Goal: Information Seeking & Learning: Learn about a topic

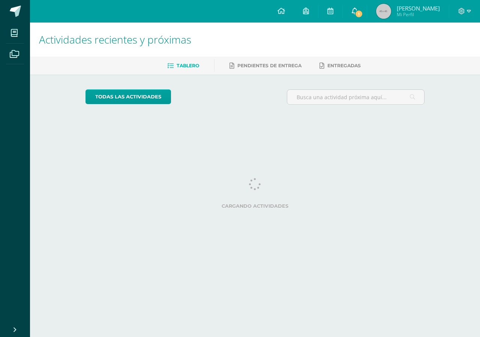
click at [358, 11] on span "1" at bounding box center [359, 14] width 8 height 8
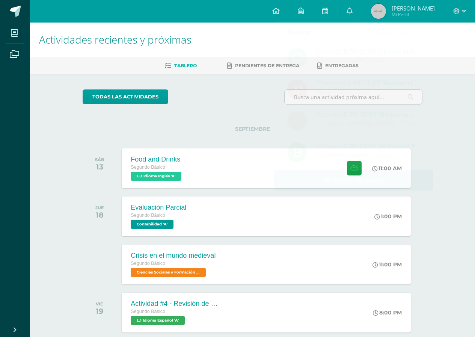
click at [451, 94] on div "Actividades recientes y próximas Tablero Pendientes de entrega Entregadas todas…" at bounding box center [252, 223] width 445 height 400
click at [203, 170] on div "Food and Drinks Segundo Básico L.3 Idioma Inglés 'A' 11:00 AM Food and Drinks L…" at bounding box center [266, 168] width 292 height 40
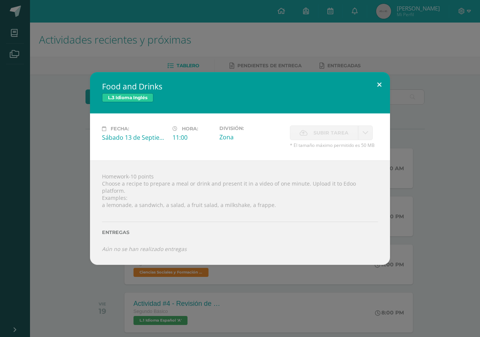
click at [377, 89] on button at bounding box center [379, 85] width 21 height 26
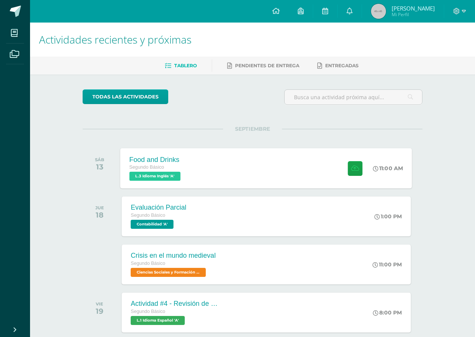
click at [289, 158] on div "Food and Drinks Segundo Básico L.3 Idioma Inglés 'A' 11:00 AM Food and Drinks L…" at bounding box center [266, 168] width 292 height 40
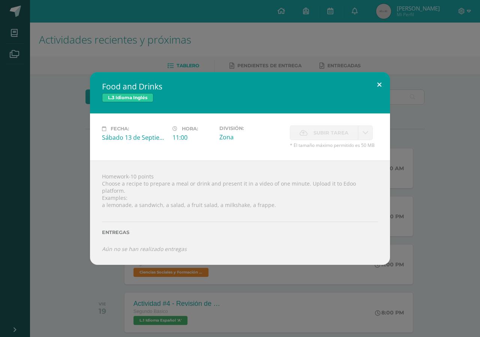
click at [377, 91] on button at bounding box center [379, 85] width 21 height 26
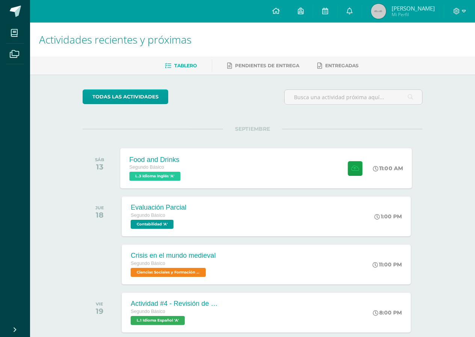
click at [307, 172] on div "Food and Drinks Segundo Básico L.3 Idioma Inglés 'A' 11:00 AM Food and Drinks L…" at bounding box center [266, 168] width 292 height 40
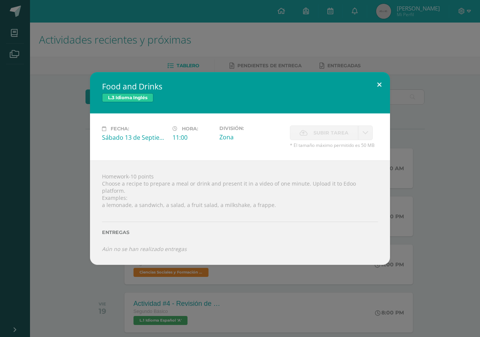
click at [378, 89] on button at bounding box center [379, 85] width 21 height 26
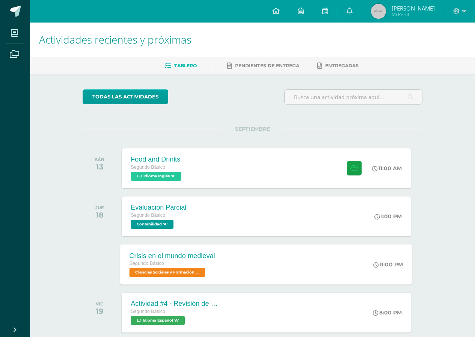
click at [160, 258] on div "Crisis en el mundo medieval" at bounding box center [172, 255] width 86 height 8
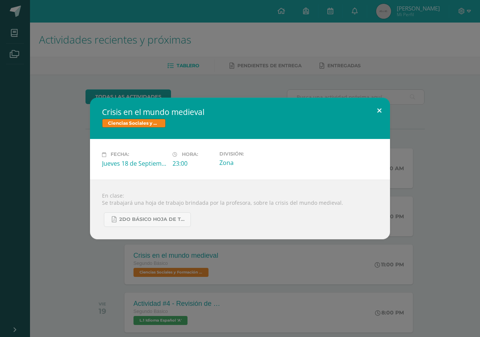
click at [375, 115] on button at bounding box center [379, 111] width 21 height 26
